Goal: Navigation & Orientation: Find specific page/section

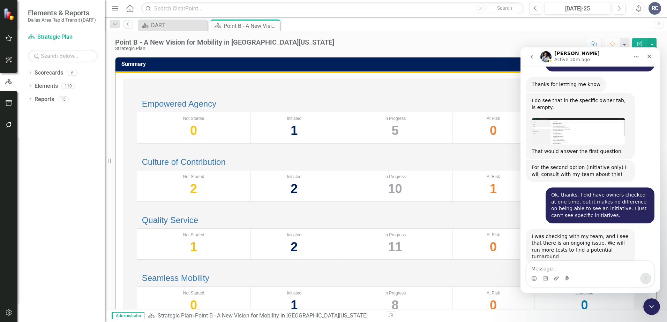
scroll to position [943, 0]
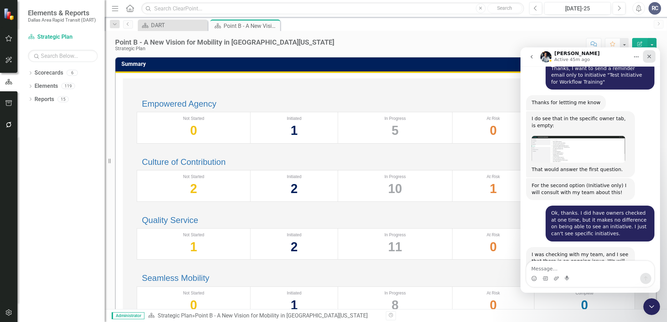
drag, startPoint x: 651, startPoint y: 58, endPoint x: 1090, endPoint y: 139, distance: 446.3
click at [651, 58] on icon "Close" at bounding box center [649, 57] width 6 height 6
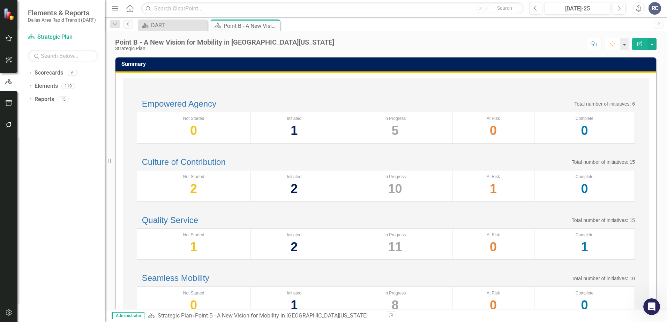
click at [363, 100] on div "Empowered Agency Total number of initiatives: 6" at bounding box center [386, 103] width 498 height 9
click at [185, 26] on div "DART" at bounding box center [174, 25] width 46 height 9
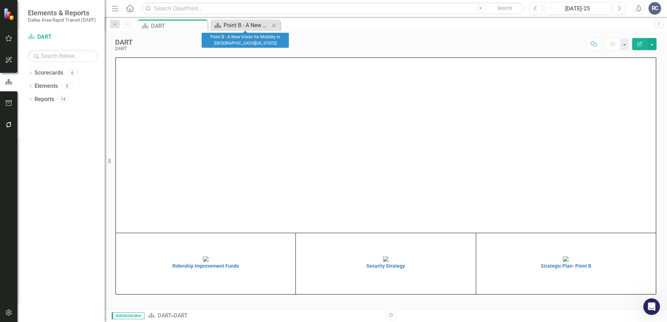
click at [238, 26] on div "Point B - A New Vision for Mobility in [GEOGRAPHIC_DATA][US_STATE]" at bounding box center [246, 25] width 46 height 9
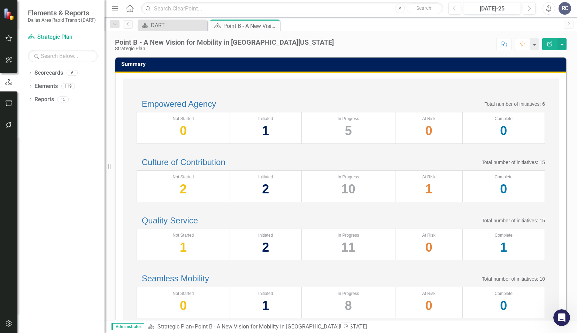
scroll to position [943, 0]
